Goal: Task Accomplishment & Management: Use online tool/utility

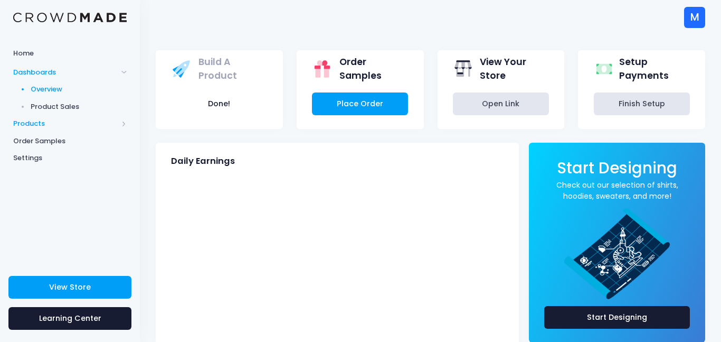
click at [48, 117] on span "Products" at bounding box center [70, 123] width 140 height 17
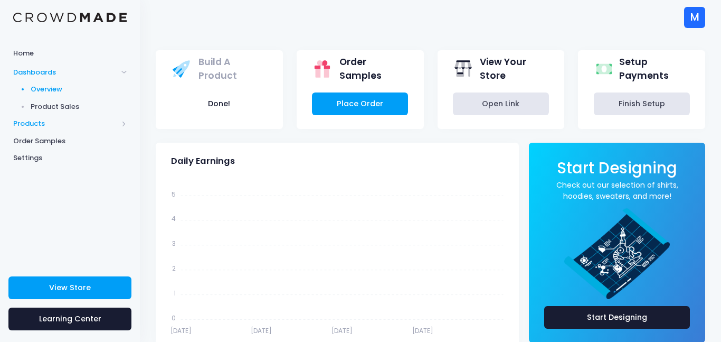
click at [121, 125] on span at bounding box center [123, 123] width 5 height 5
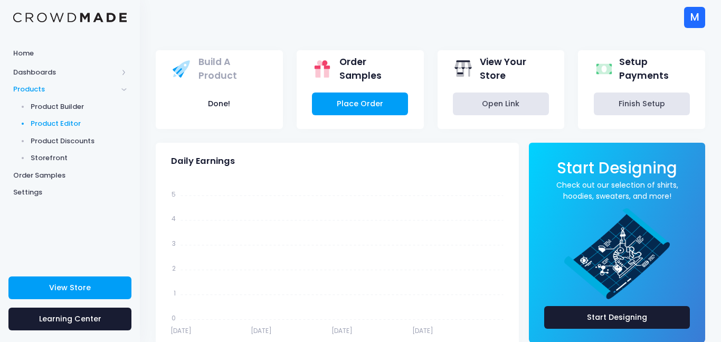
click at [92, 126] on span "Product Editor" at bounding box center [79, 123] width 97 height 11
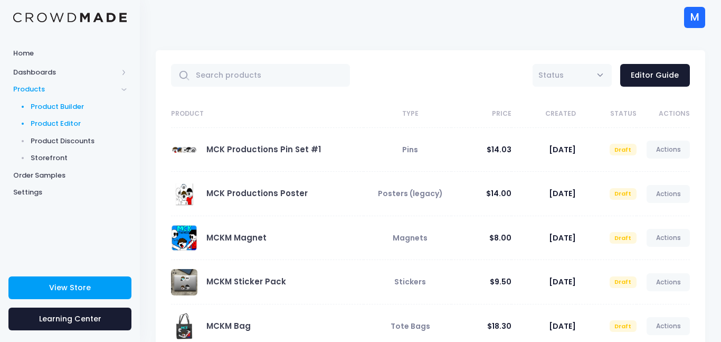
click at [68, 109] on span "Product Builder" at bounding box center [79, 106] width 97 height 11
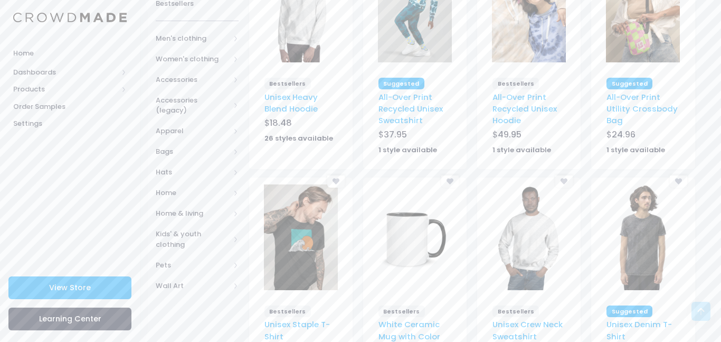
scroll to position [207, 0]
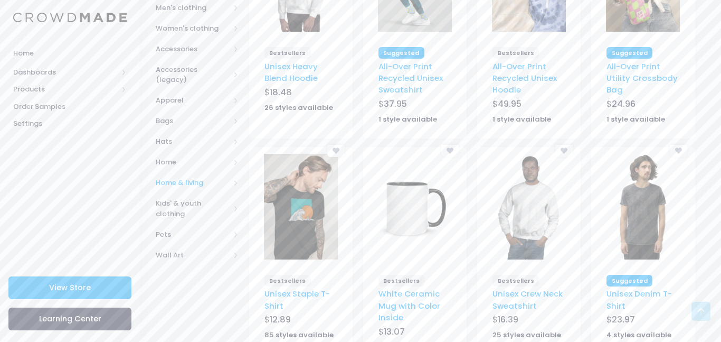
click at [231, 172] on span "Home & living" at bounding box center [197, 182] width 83 height 21
click at [207, 260] on link "Home decor" at bounding box center [190, 264] width 97 height 21
click at [207, 280] on span "All Home decor" at bounding box center [201, 290] width 48 height 21
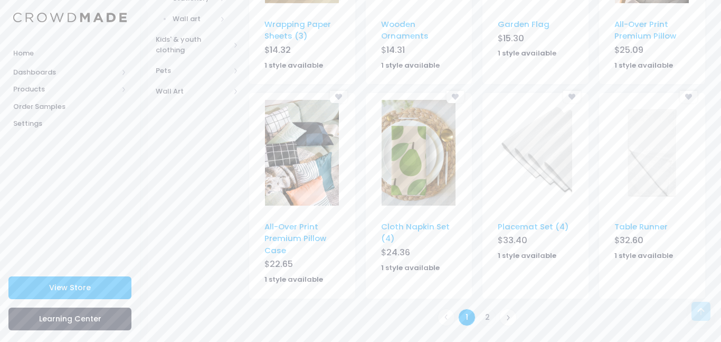
scroll to position [667, 0]
click at [505, 317] on icon at bounding box center [508, 319] width 6 height 6
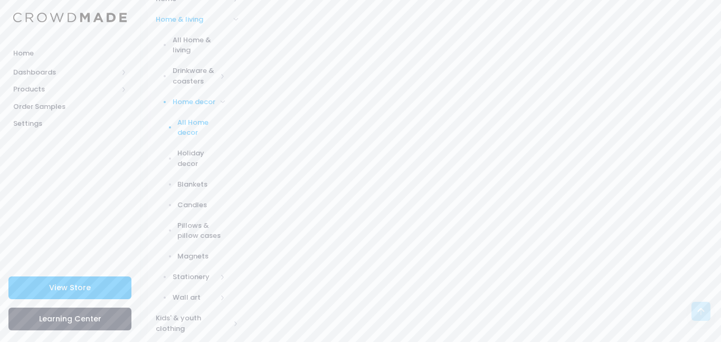
scroll to position [424, 0]
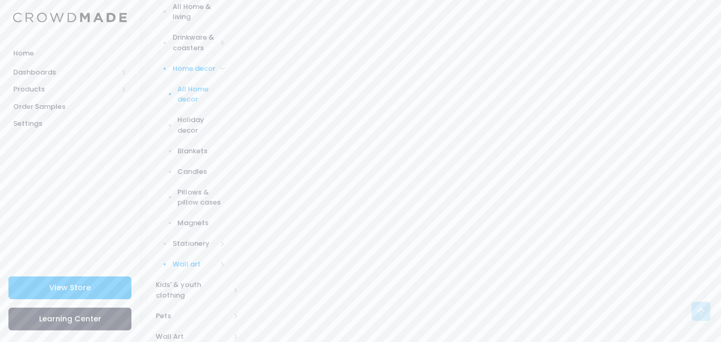
click at [210, 259] on span "Wall art" at bounding box center [195, 264] width 44 height 11
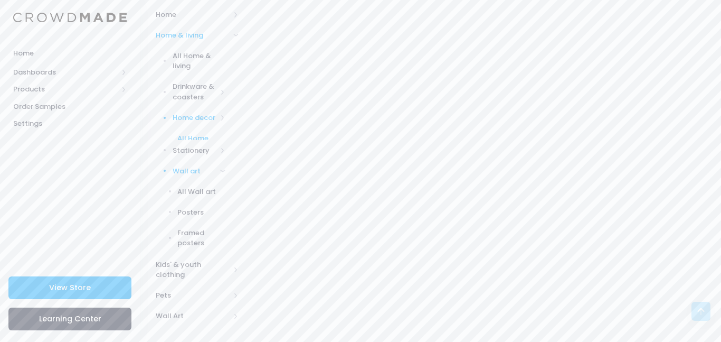
scroll to position [383, 0]
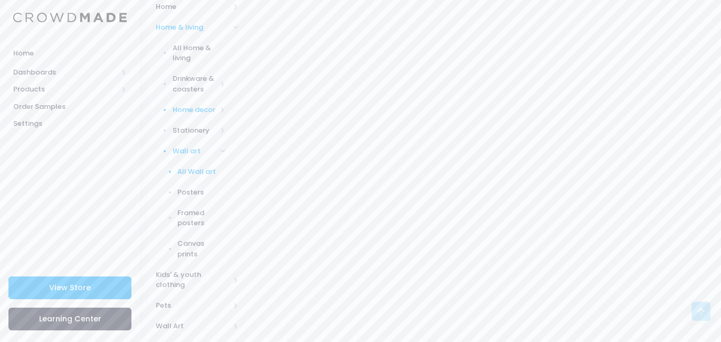
click at [202, 166] on span "All Wall art" at bounding box center [201, 171] width 48 height 11
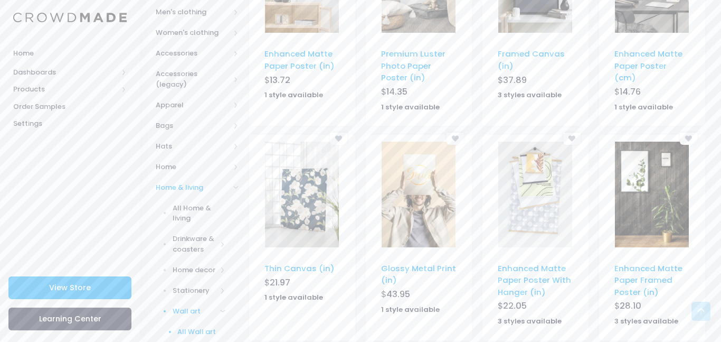
scroll to position [222, 0]
click at [434, 271] on link "Glossy Metal Print (in)" at bounding box center [418, 274] width 75 height 23
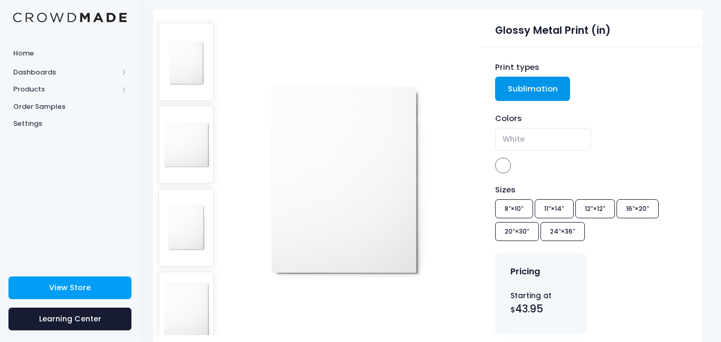
scroll to position [81, 3]
click at [516, 228] on div "Sizes 8″×10″ 11″×14″ 12″×12″ 16″×20″ 20″×30″ 24″×36″" at bounding box center [591, 214] width 192 height 61
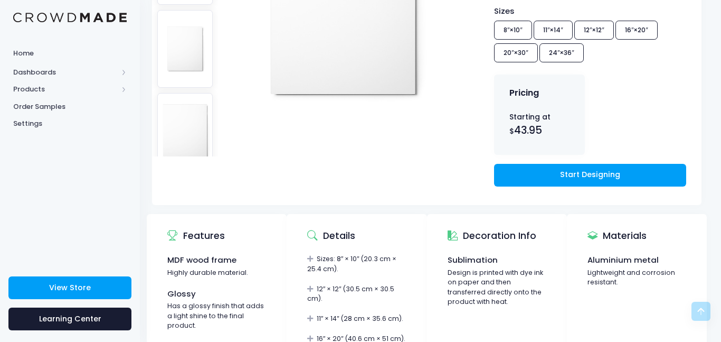
scroll to position [259, 5]
click at [583, 167] on link "Start Designing" at bounding box center [589, 175] width 192 height 23
click at [77, 89] on span "Products" at bounding box center [65, 89] width 105 height 11
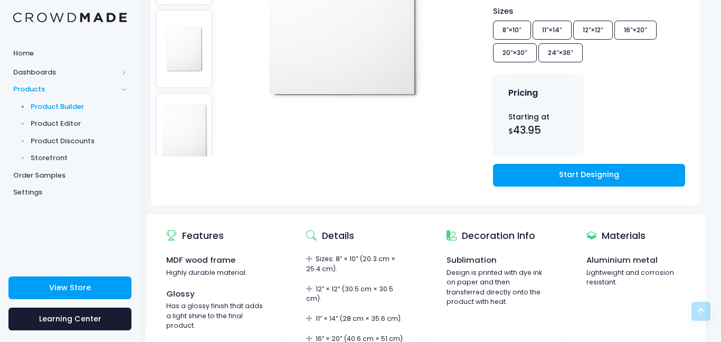
click at [94, 86] on span "Products" at bounding box center [65, 89] width 105 height 11
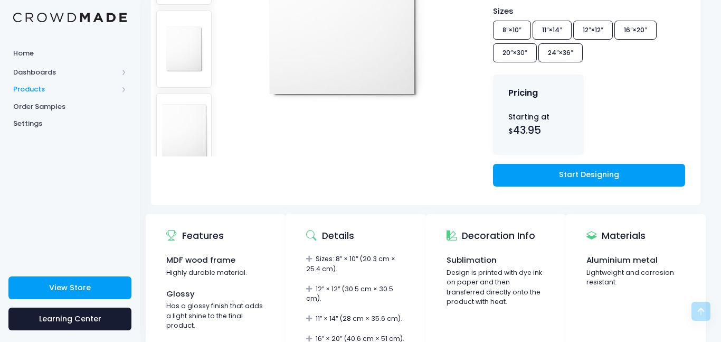
scroll to position [0, 5]
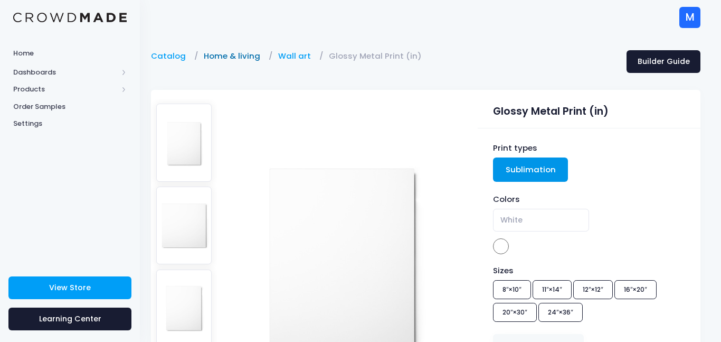
click at [234, 54] on link "Home & living" at bounding box center [235, 56] width 62 height 12
click at [164, 54] on link "Catalog" at bounding box center [171, 56] width 40 height 12
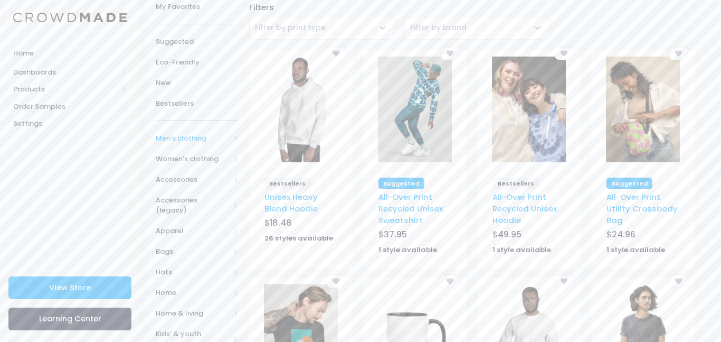
scroll to position [80, 0]
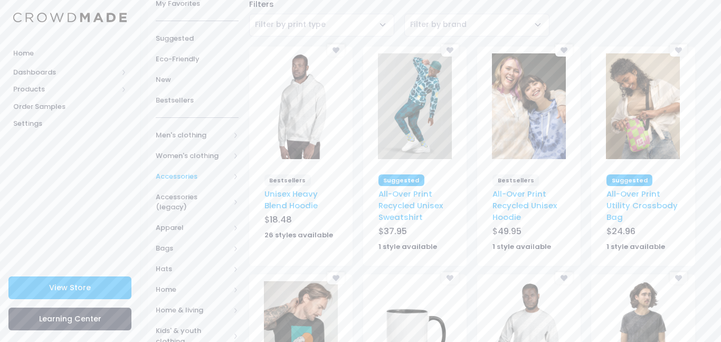
click at [228, 182] on span "Accessories" at bounding box center [197, 176] width 83 height 21
click at [223, 195] on span "All Accessories" at bounding box center [199, 197] width 53 height 11
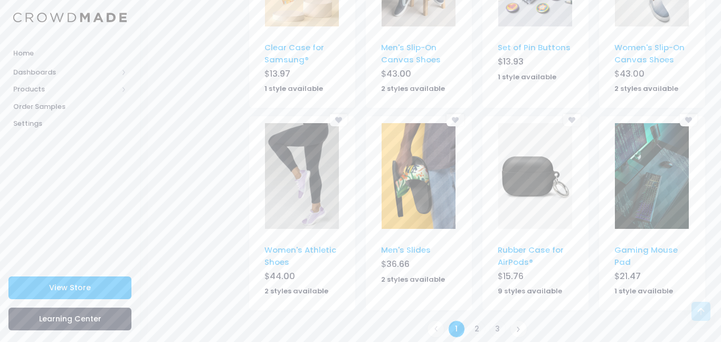
scroll to position [674, 0]
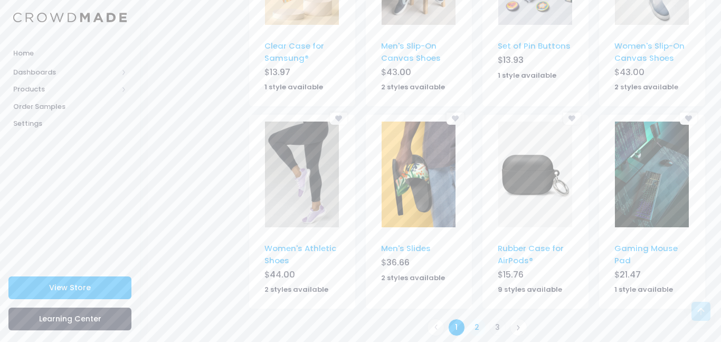
click at [479, 318] on link "2" at bounding box center [477, 326] width 17 height 17
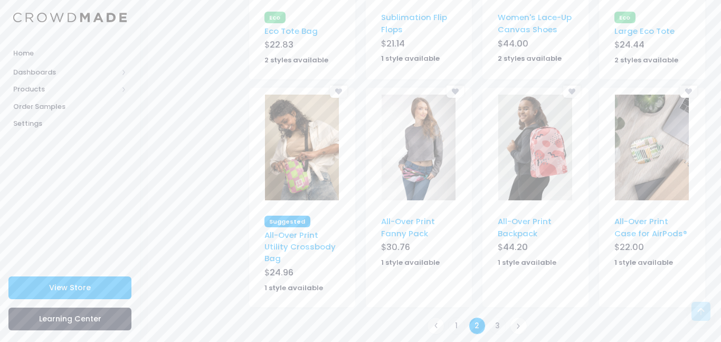
scroll to position [674, 0]
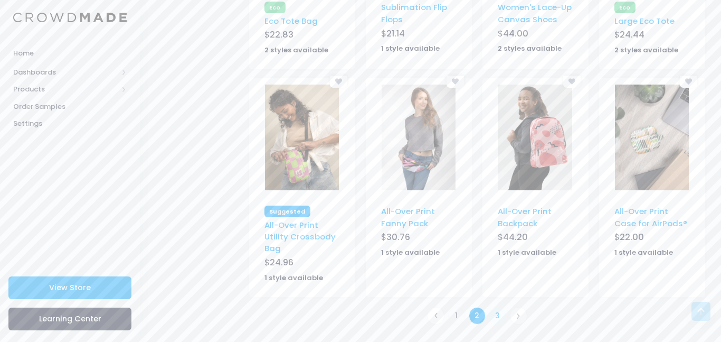
click at [497, 316] on link "3" at bounding box center [497, 315] width 17 height 17
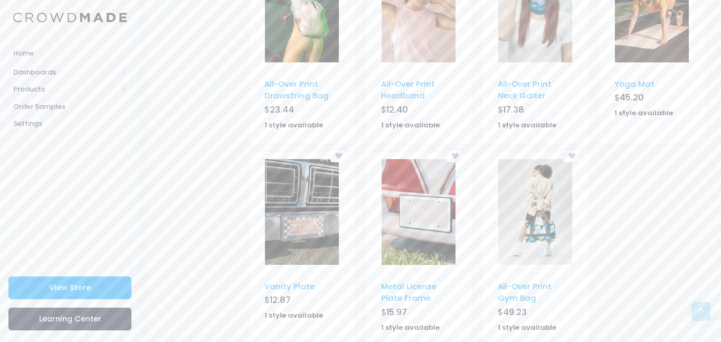
scroll to position [684, 0]
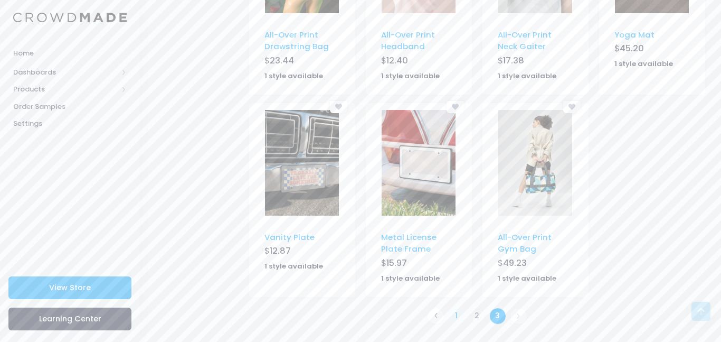
click at [456, 315] on link "1" at bounding box center [456, 315] width 17 height 17
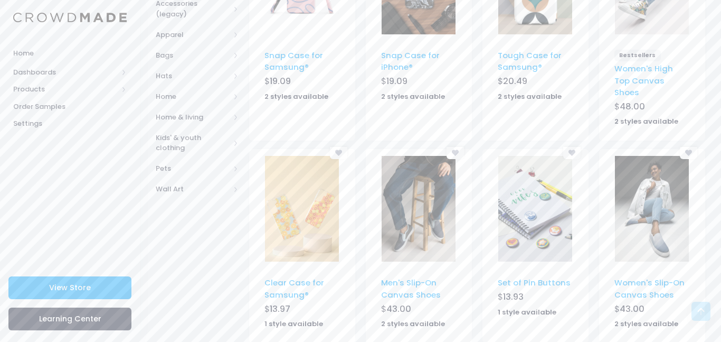
scroll to position [441, 0]
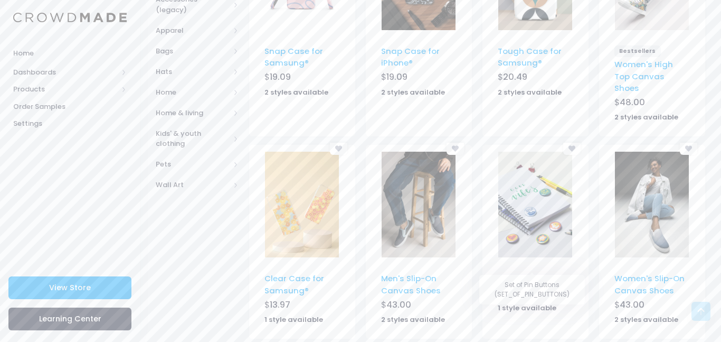
click at [547, 272] on link "Set of Pin Buttons" at bounding box center [534, 277] width 73 height 11
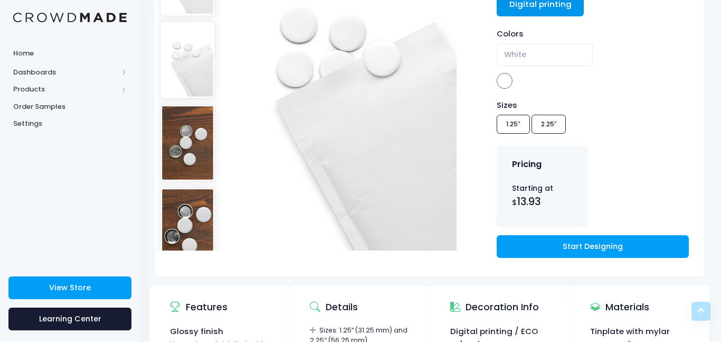
scroll to position [165, 2]
